Goal: Information Seeking & Learning: Learn about a topic

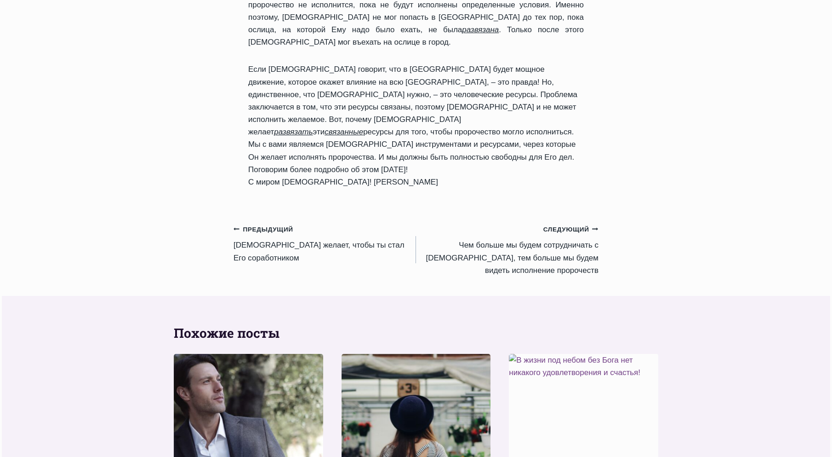
scroll to position [736, 0]
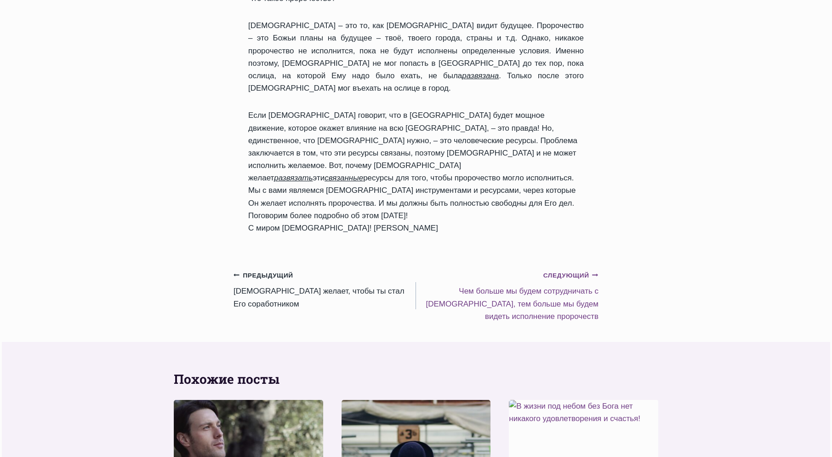
click at [526, 269] on link "Следующий Продолжить Чем больше мы будем сотрудничать с [DEMOGRAPHIC_DATA], тем…" at bounding box center [507, 296] width 183 height 54
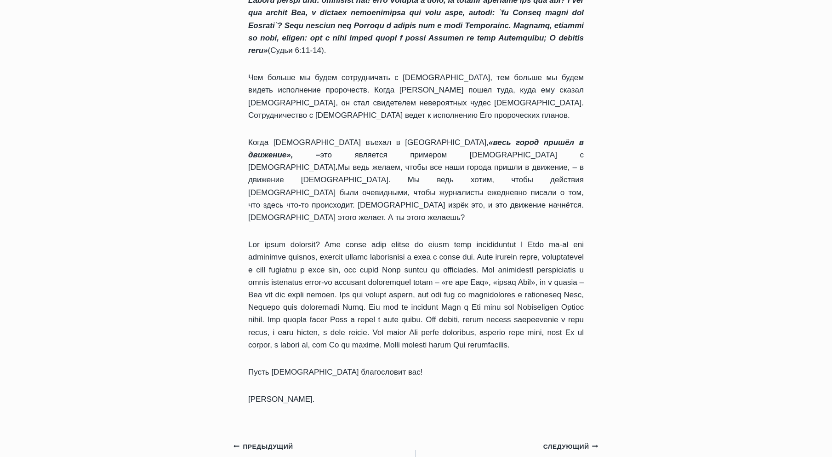
scroll to position [690, 0]
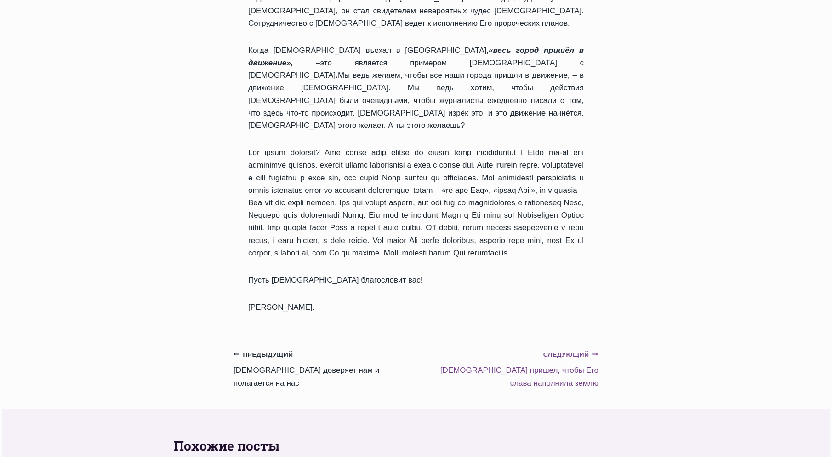
click at [562, 350] on small "Следующий Продолжить" at bounding box center [571, 355] width 55 height 10
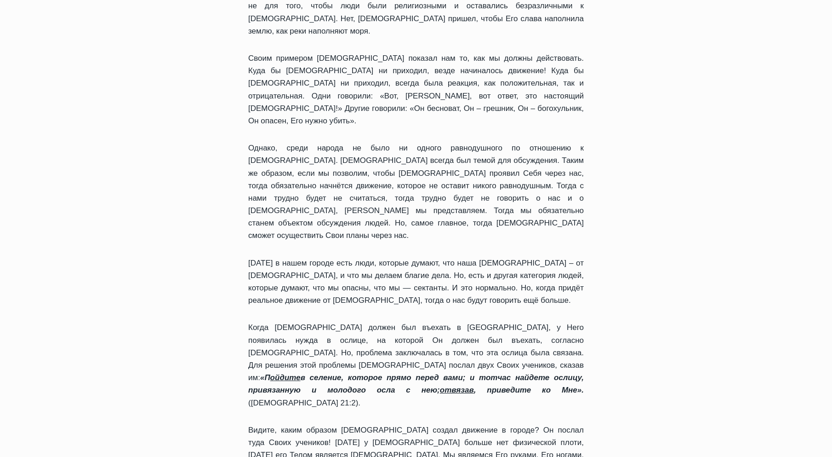
scroll to position [322, 0]
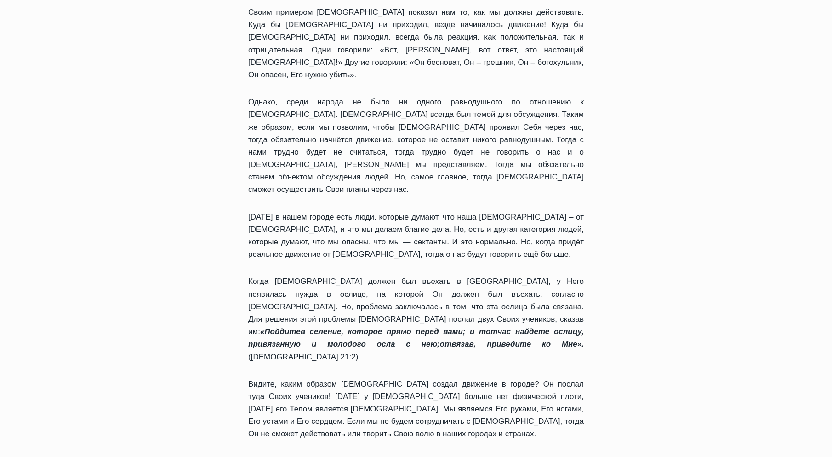
click at [224, 117] on div "Ежедневное слово Иисус пришел, чтобы Его слава наполнила землю Автор Пастор Руф…" at bounding box center [416, 417] width 387 height 1258
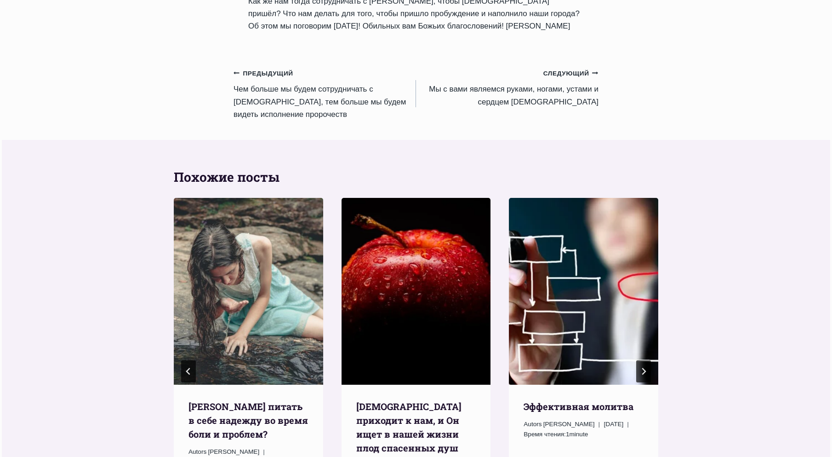
scroll to position [828, 0]
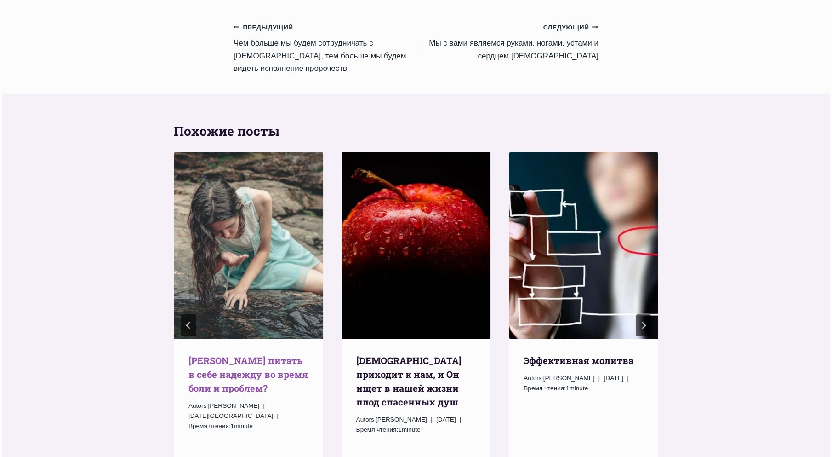
click at [220, 354] on link "Kак питать в себе надежду во время боли и проблем?" at bounding box center [249, 374] width 120 height 40
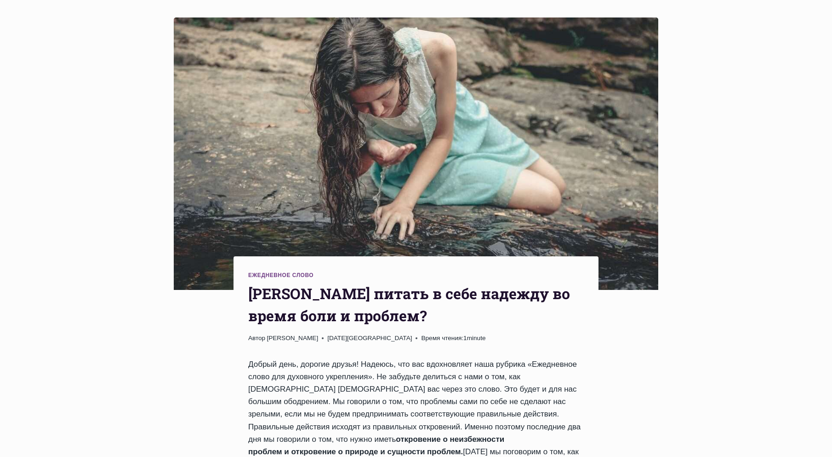
scroll to position [46, 0]
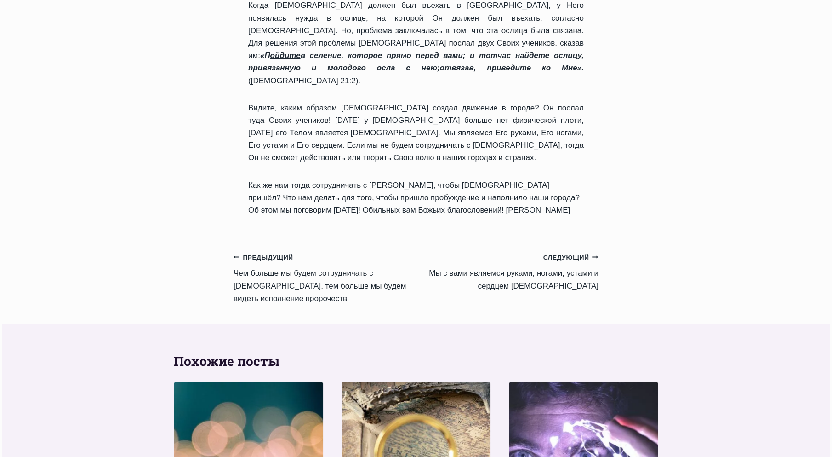
scroll to position [506, 0]
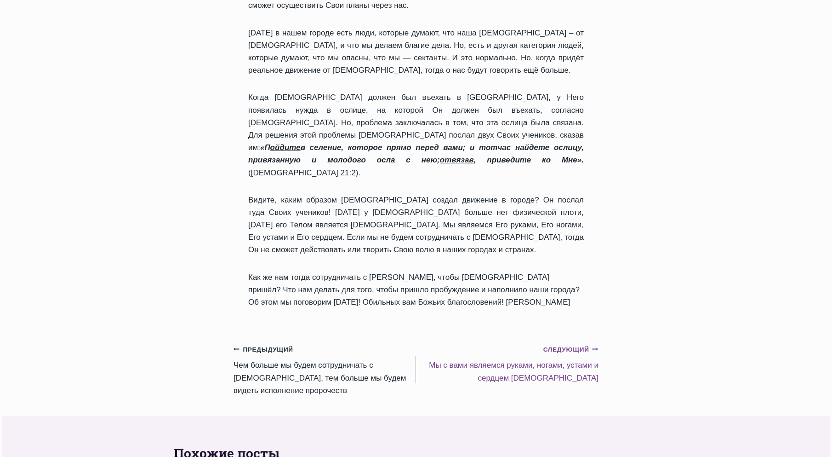
click at [559, 344] on small "Следующий Продолжить" at bounding box center [571, 349] width 55 height 10
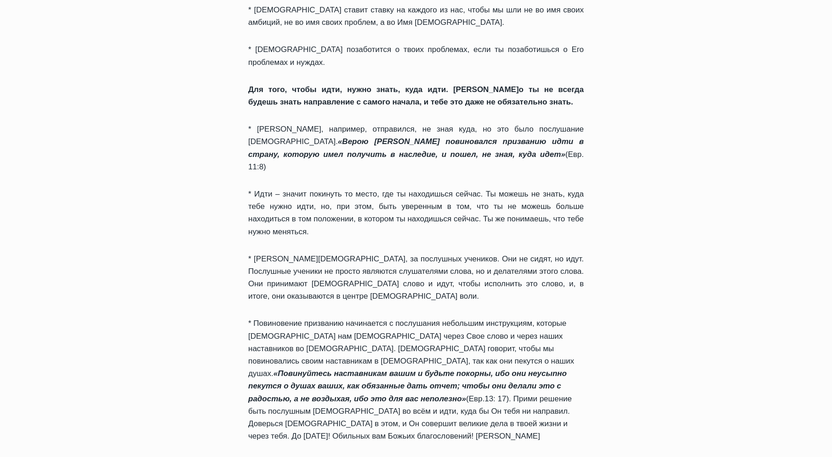
scroll to position [552, 0]
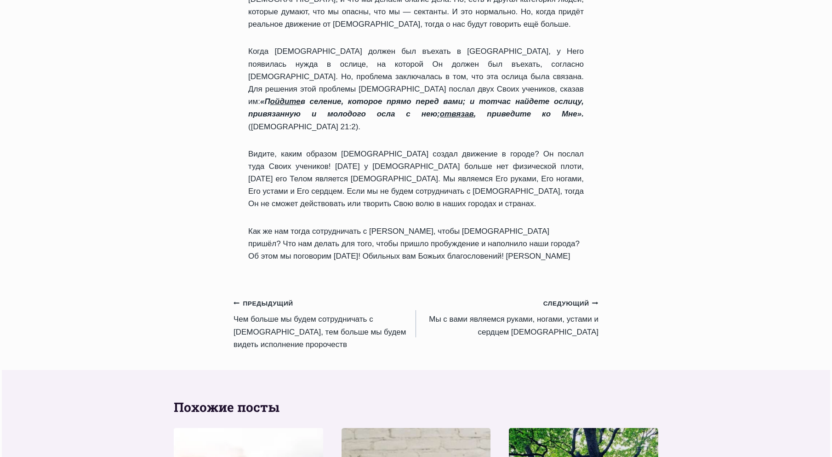
scroll to position [598, 0]
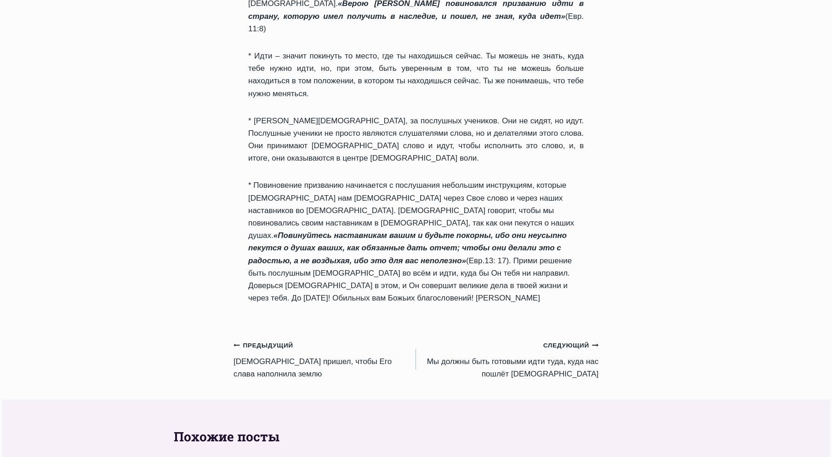
scroll to position [690, 0]
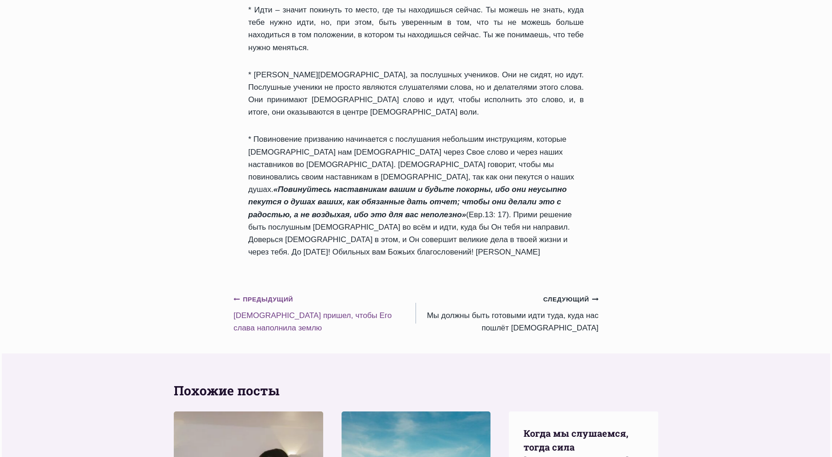
click at [252, 292] on link "Предыдущий Предыдущий Иисус пришел, чтобы Его слава наполнила землю" at bounding box center [325, 312] width 183 height 41
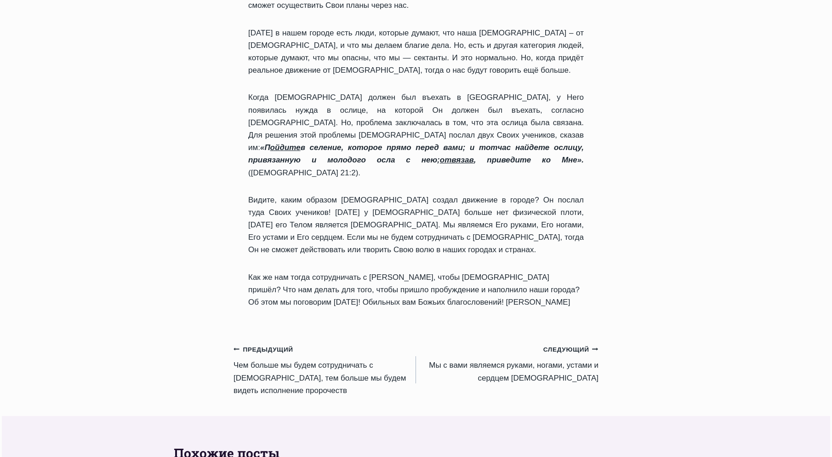
scroll to position [690, 0]
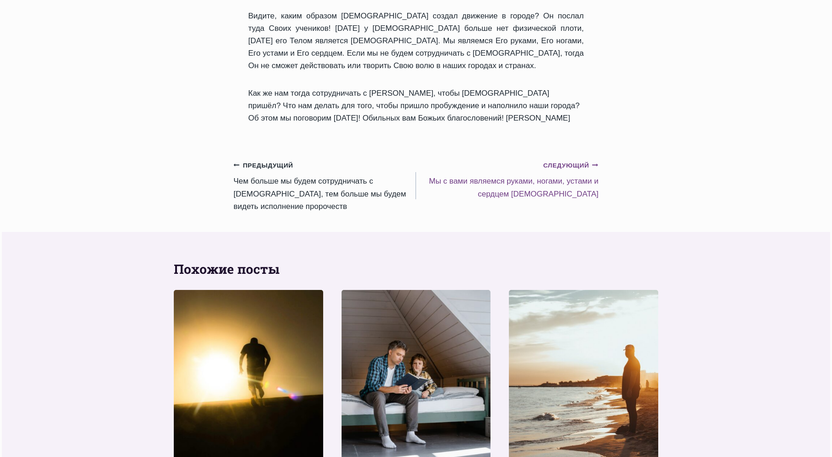
click at [540, 159] on link "Следующий Продолжить Mы с вами являемся руками, ногами, устами и сердцем Бога" at bounding box center [507, 179] width 183 height 41
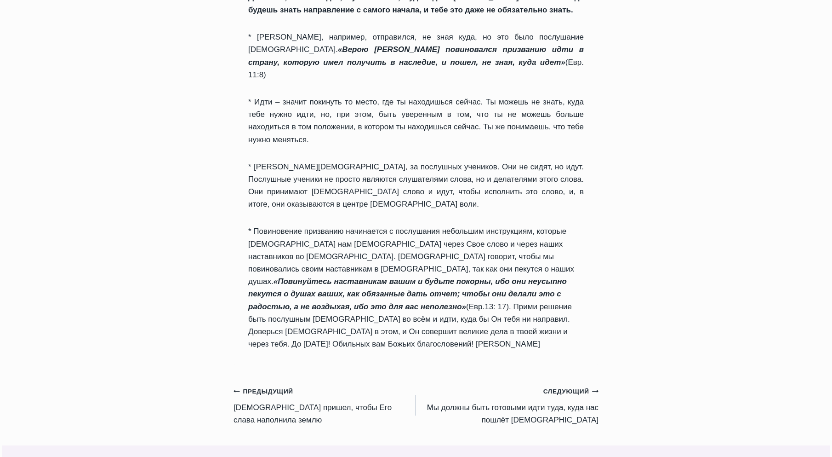
scroll to position [644, 0]
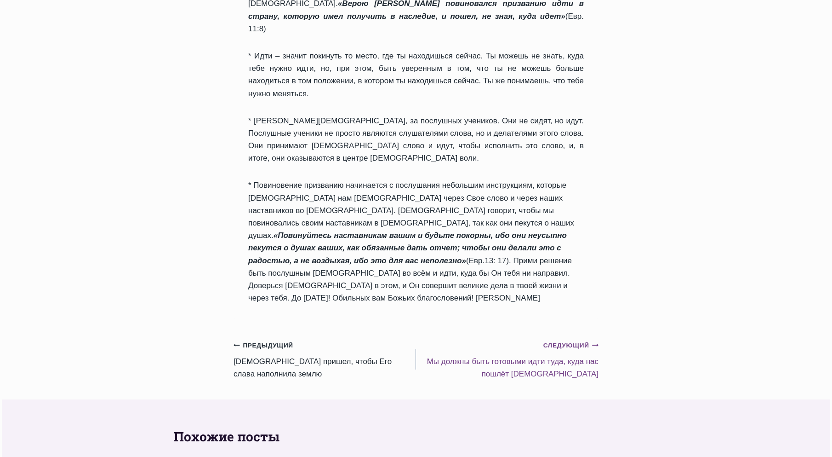
click at [548, 338] on link "Следующий Продолжить Mы должны быть готовыми идти туда, куда нас пошлёт Бог" at bounding box center [507, 358] width 183 height 41
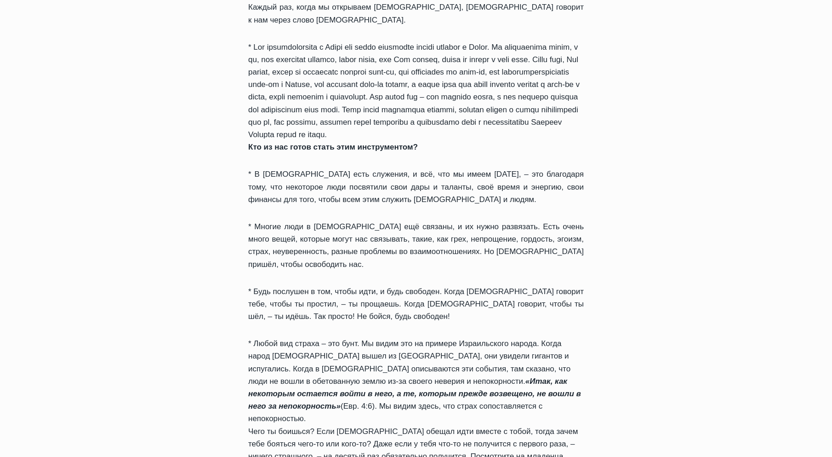
scroll to position [828, 0]
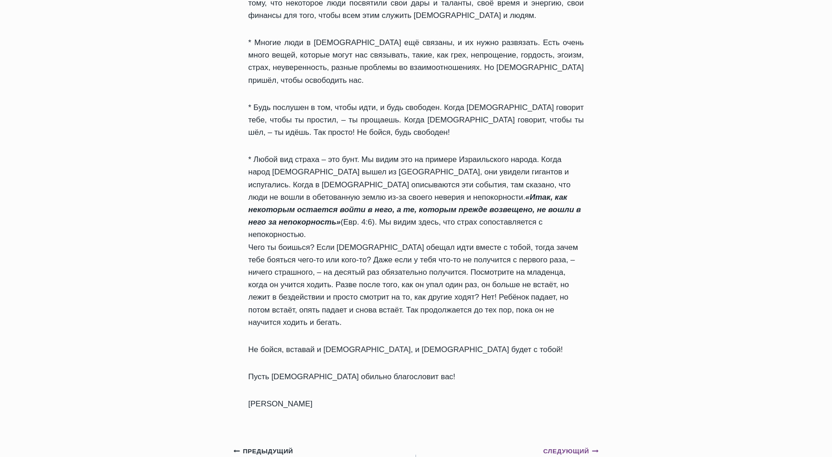
click at [560, 444] on link "Следующий Продолжить Блаженство или прелесть служения людям" at bounding box center [507, 464] width 183 height 41
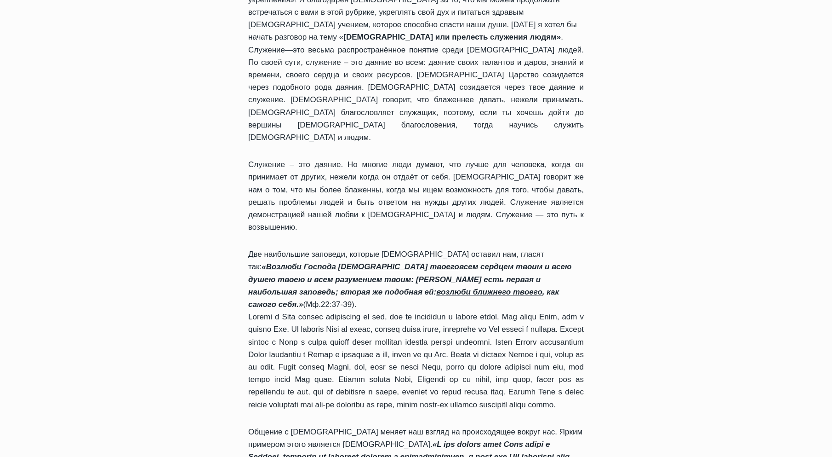
scroll to position [46, 0]
